Goal: Information Seeking & Learning: Learn about a topic

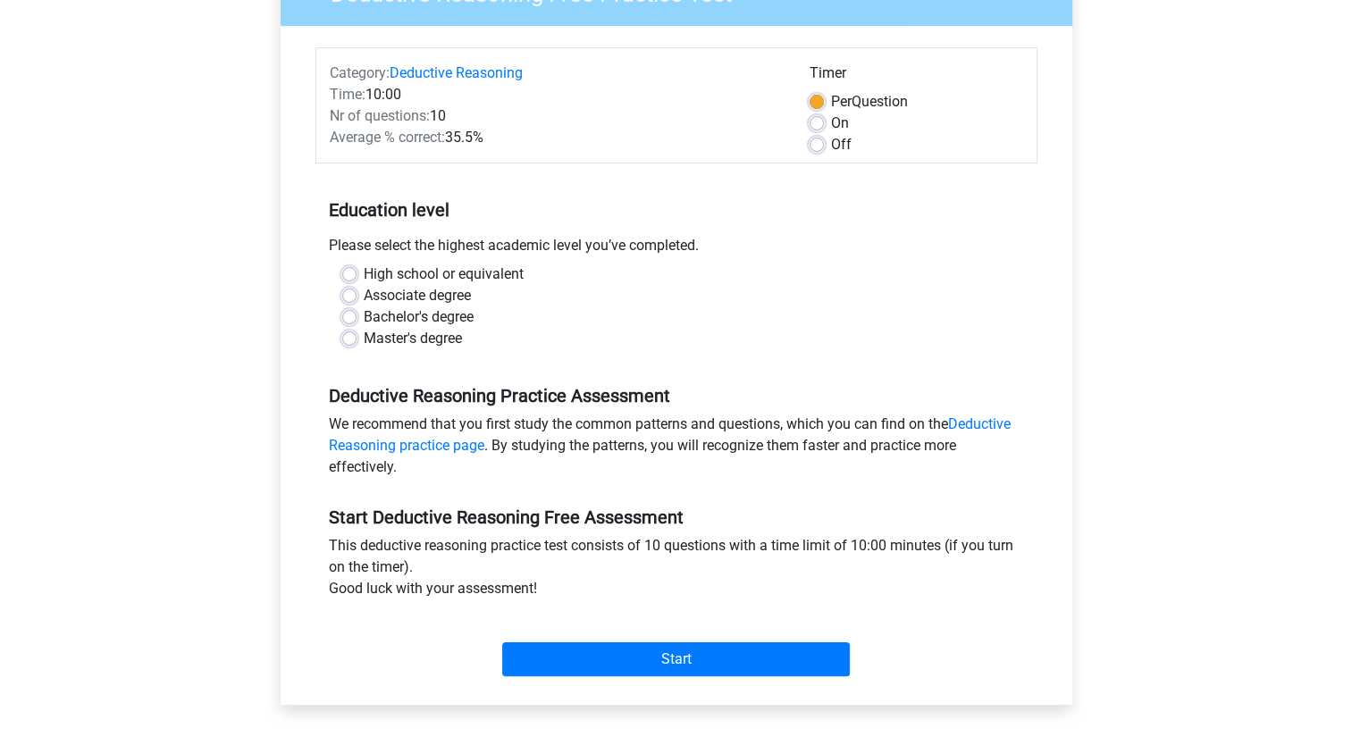
scroll to position [198, 0]
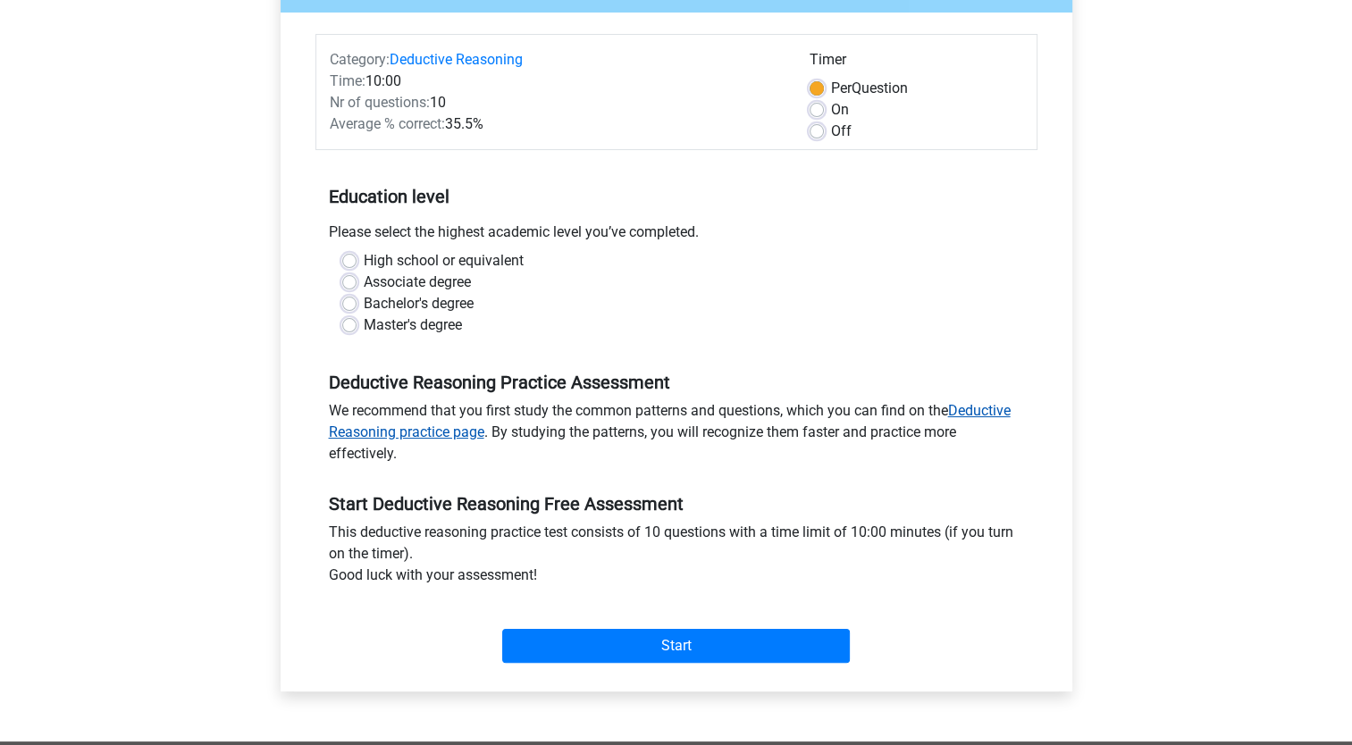
click at [989, 417] on link "Deductive Reasoning practice page" at bounding box center [670, 421] width 682 height 38
click at [984, 407] on link "Deductive Reasoning practice page" at bounding box center [670, 421] width 682 height 38
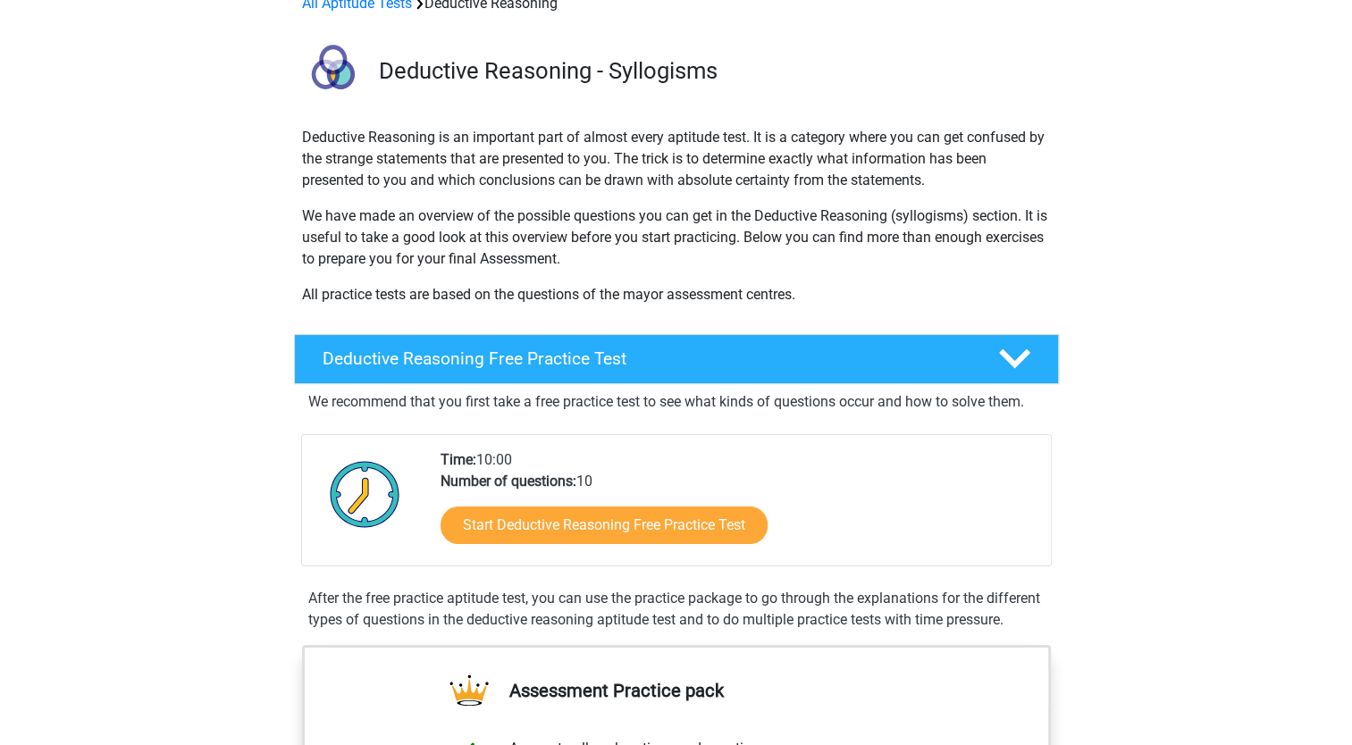
scroll to position [92, 0]
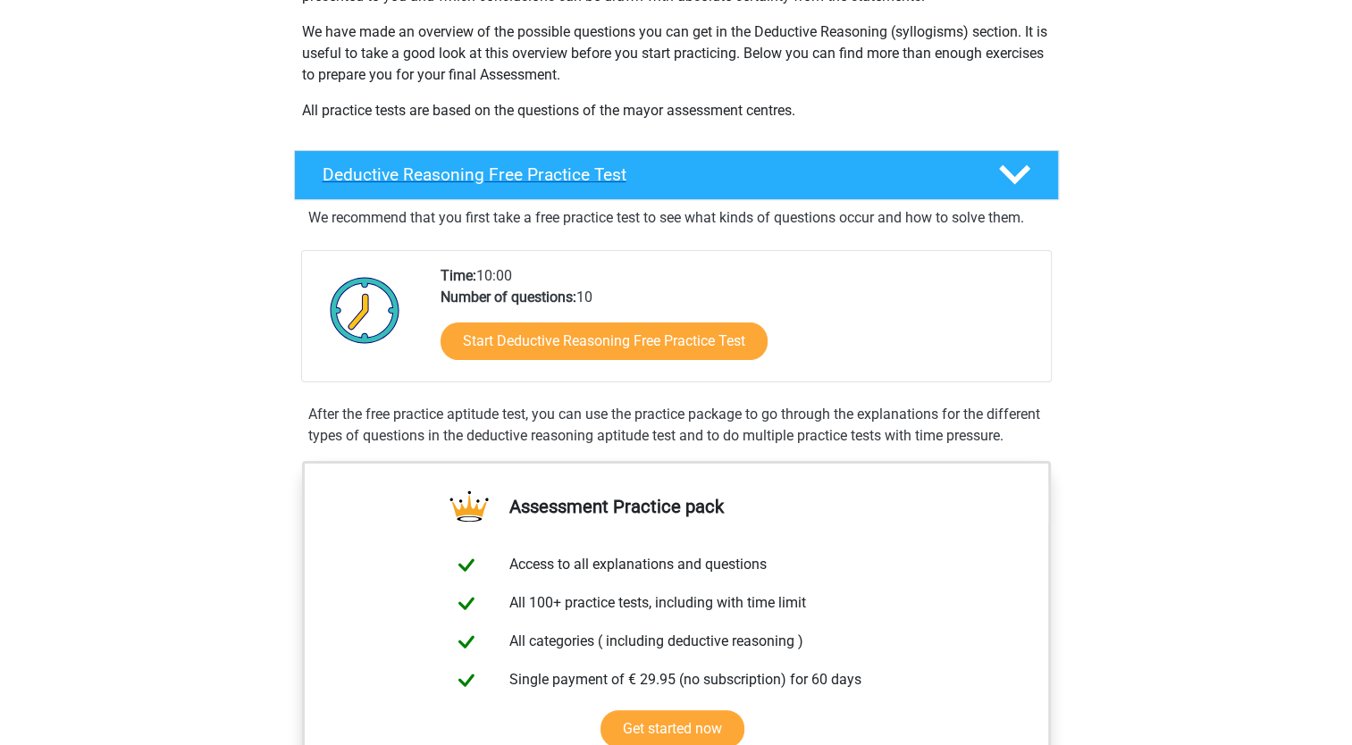
scroll to position [284, 0]
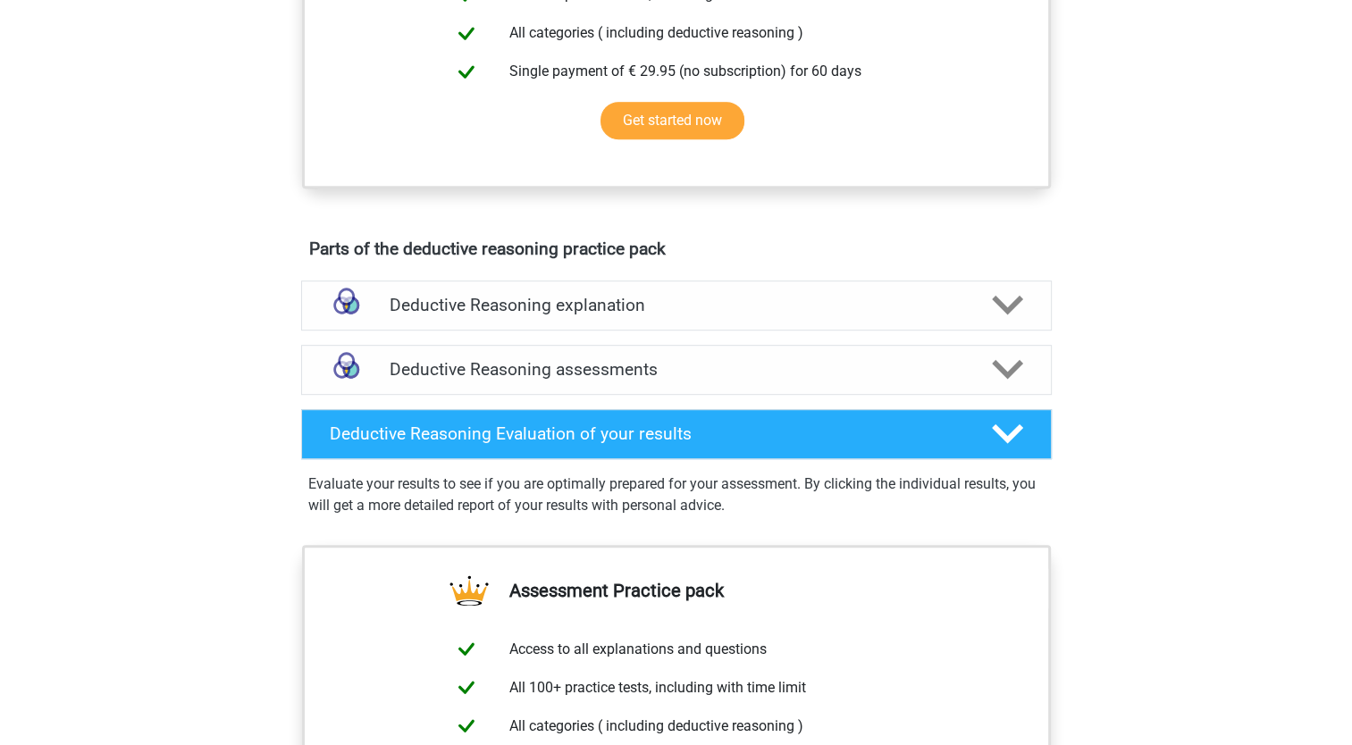
scroll to position [890, 0]
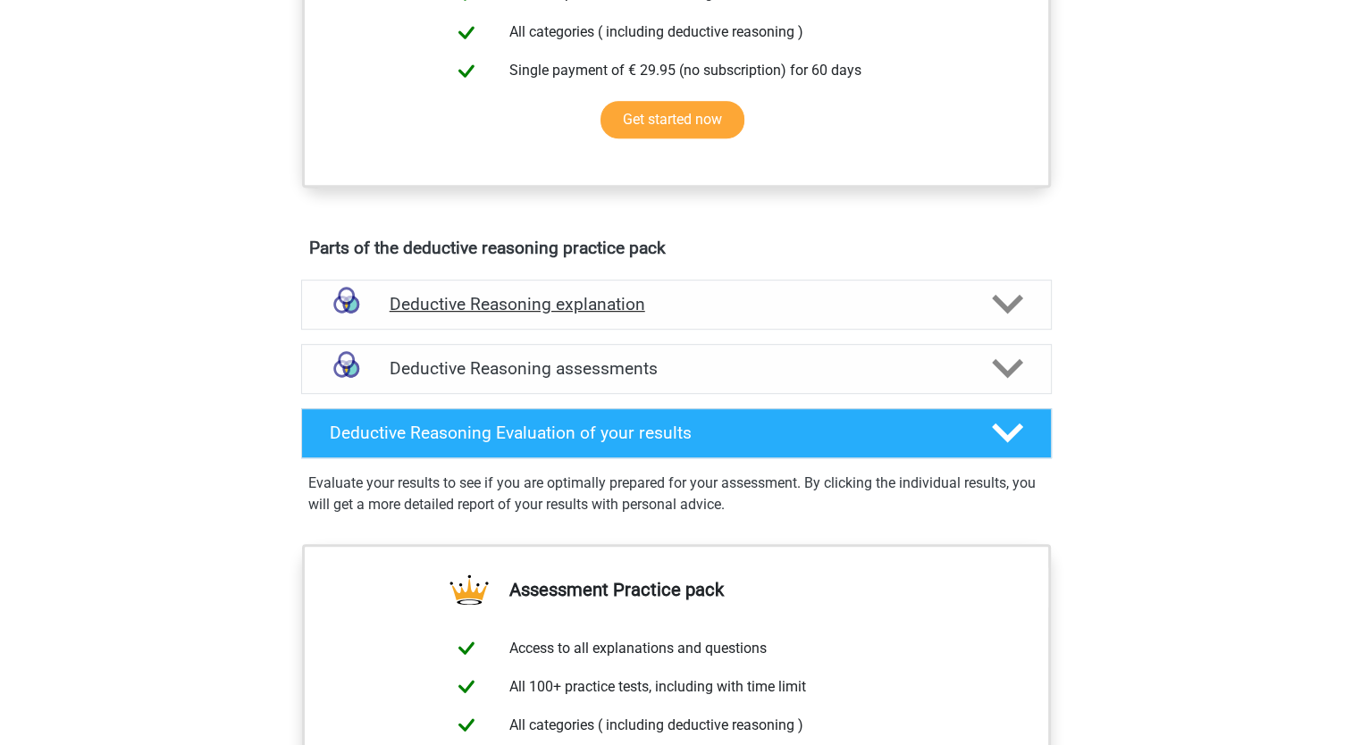
click at [661, 315] on h4 "Deductive Reasoning explanation" at bounding box center [677, 304] width 574 height 21
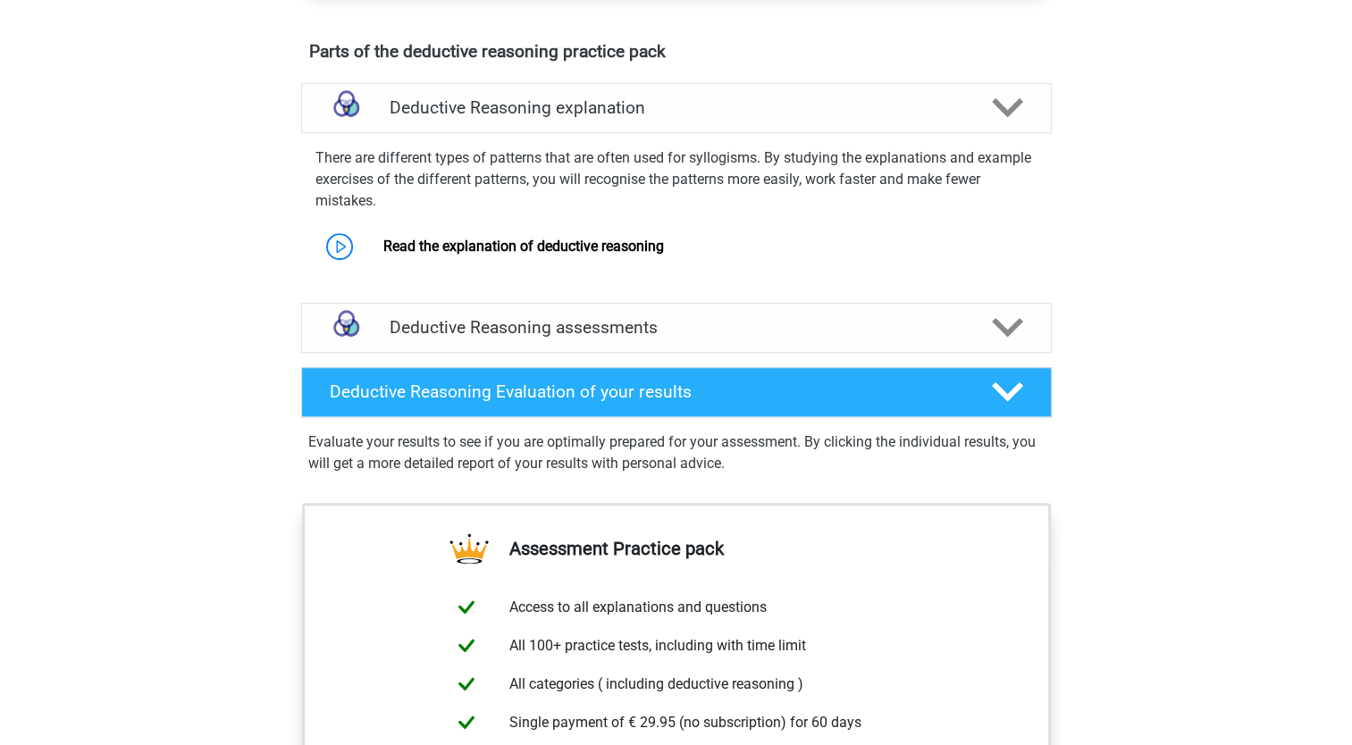
scroll to position [1094, 0]
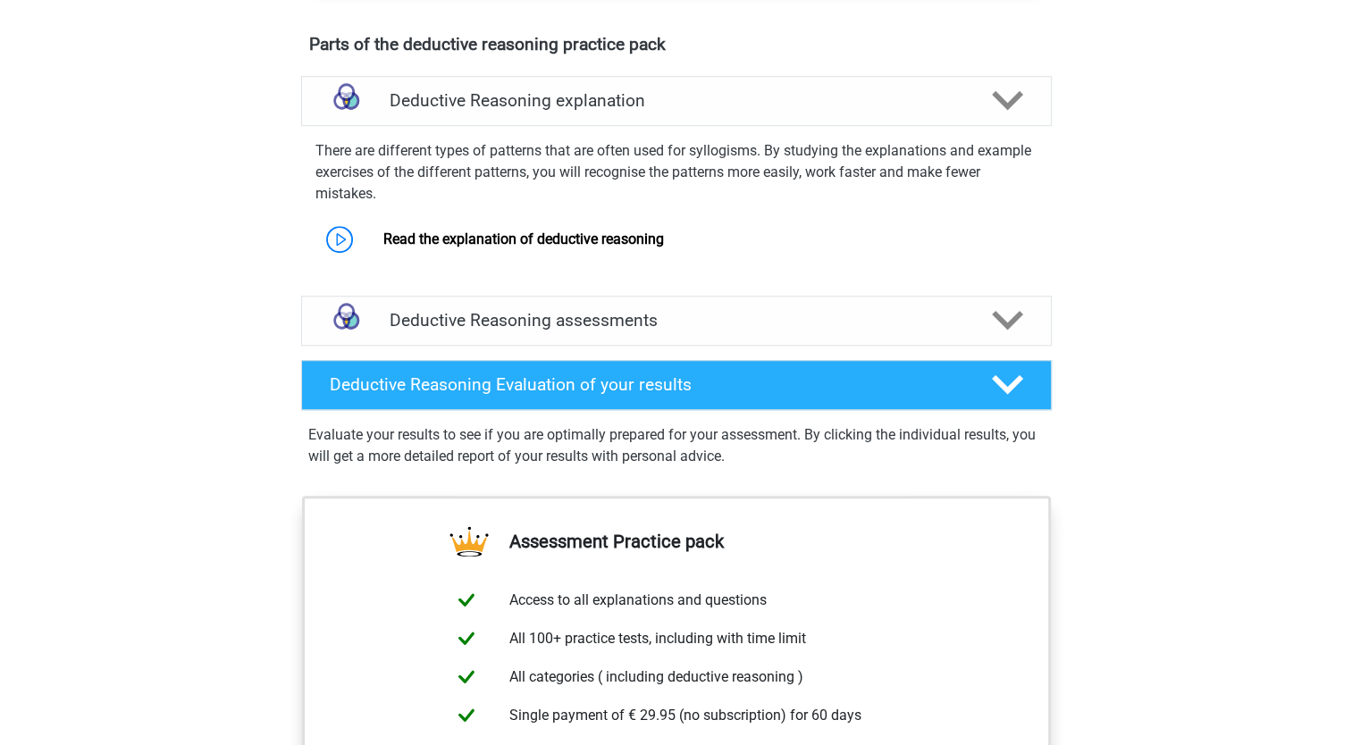
click at [722, 346] on div "Deductive Reasoning assessments" at bounding box center [676, 321] width 751 height 50
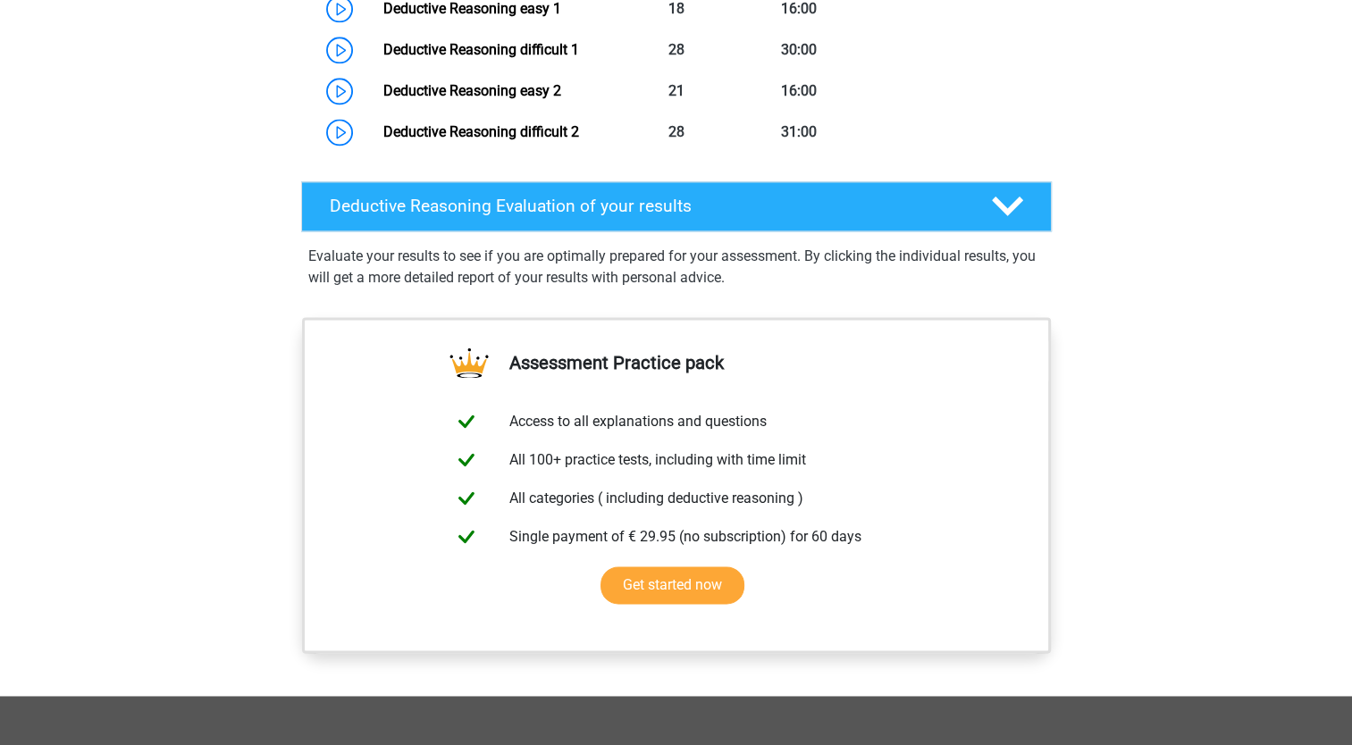
scroll to position [2428, 0]
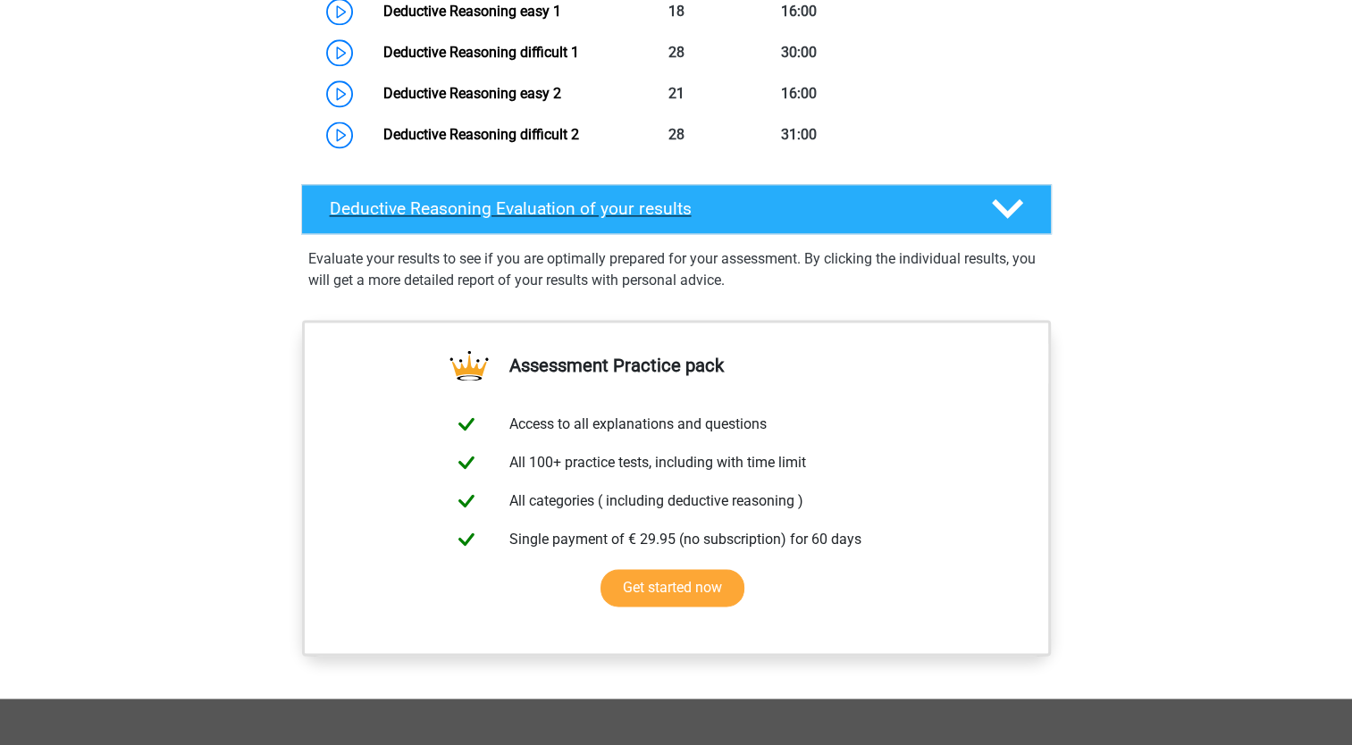
click at [742, 234] on div "Deductive Reasoning Evaluation of your results" at bounding box center [676, 209] width 751 height 50
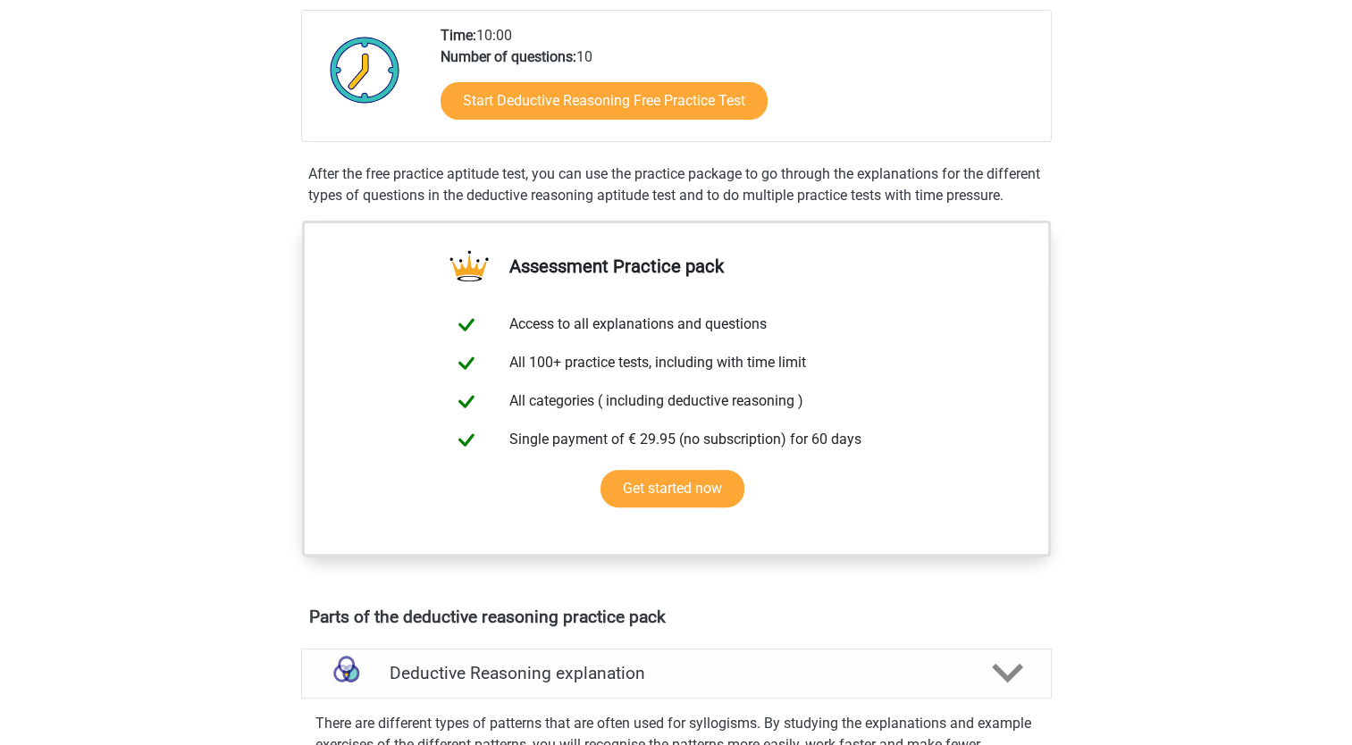
scroll to position [422, 0]
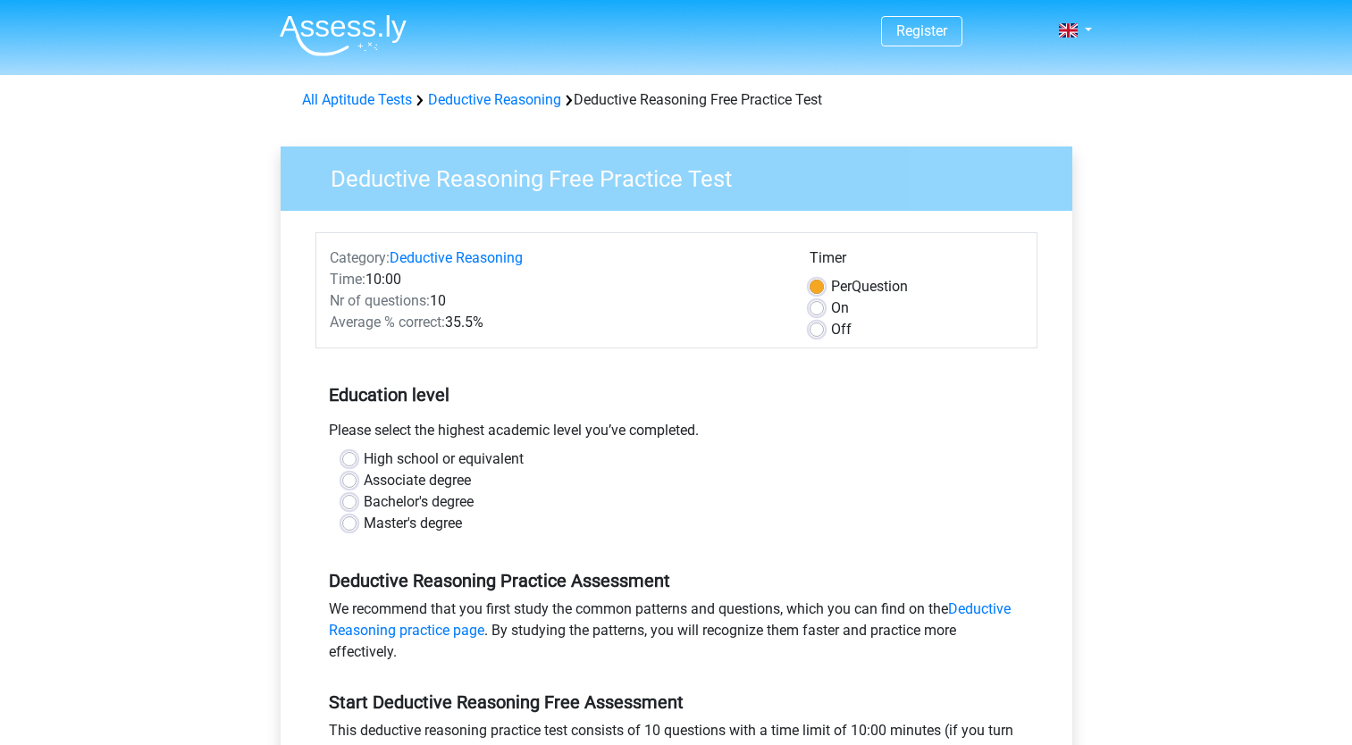
scroll to position [198, 0]
